Goal: Find specific page/section: Find specific page/section

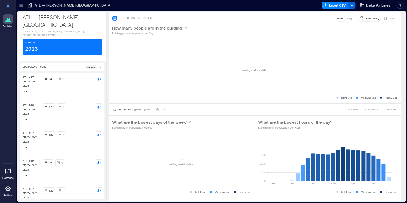
click at [19, 5] on icon at bounding box center [21, 5] width 5 height 5
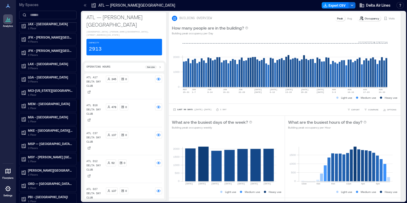
scroll to position [362, 0]
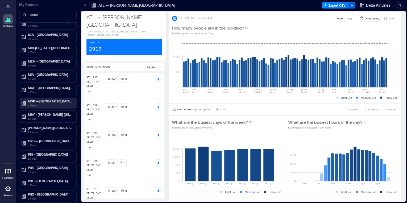
click at [45, 103] on p "3 Floors" at bounding box center [50, 105] width 45 height 4
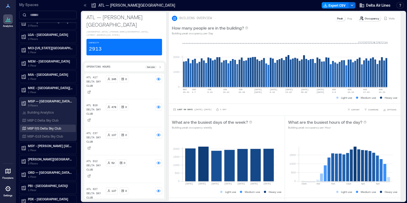
click at [49, 124] on div "MSP F/G Delta Sky Club" at bounding box center [48, 127] width 56 height 7
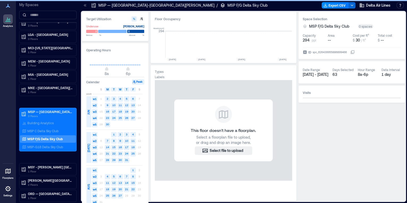
scroll to position [0, 2938]
